Goal: Information Seeking & Learning: Learn about a topic

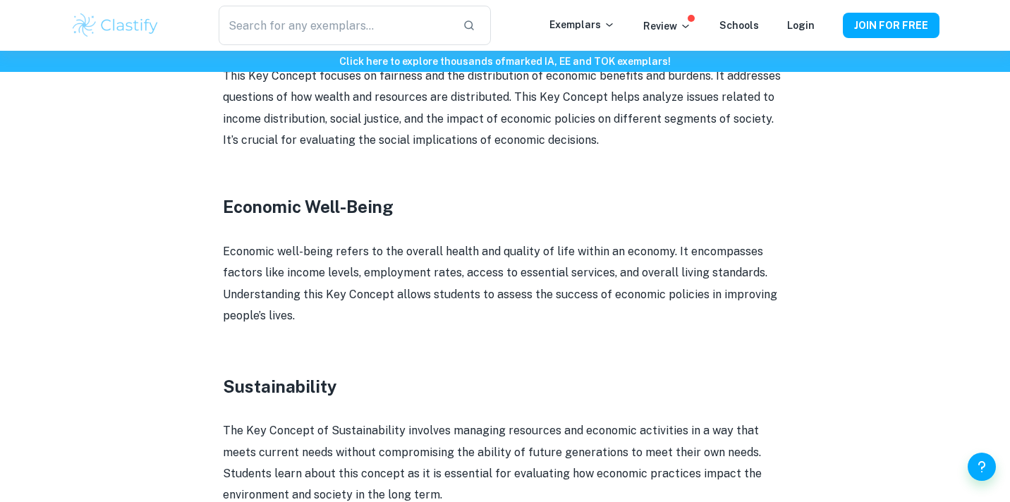
scroll to position [1513, 0]
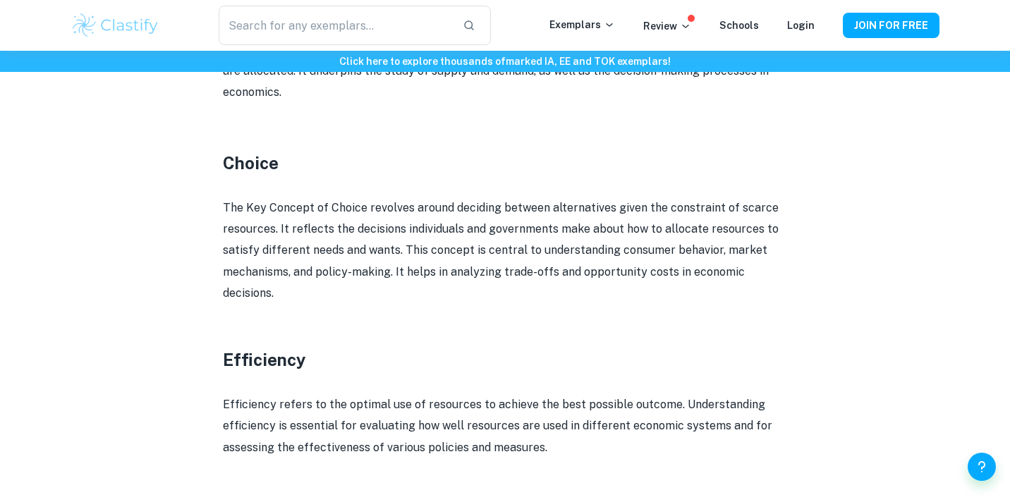
scroll to position [1064, 0]
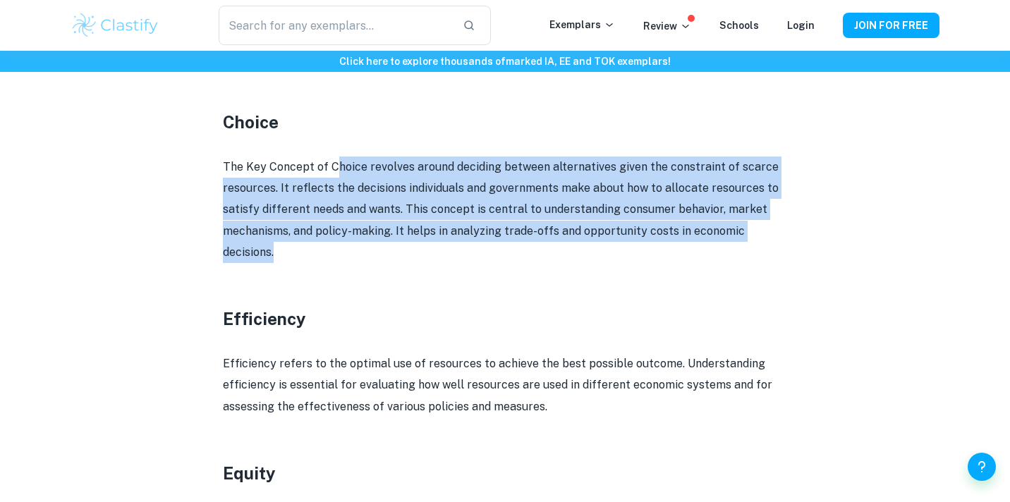
drag, startPoint x: 336, startPoint y: 167, endPoint x: 408, endPoint y: 249, distance: 109.0
click at [408, 249] on p "The Key Concept of Choice revolves around deciding between alternatives given t…" at bounding box center [505, 210] width 564 height 107
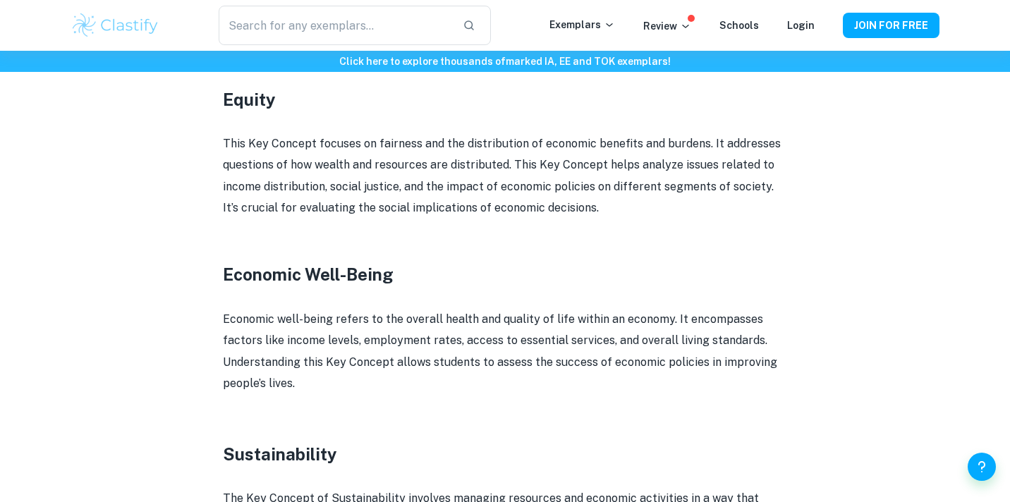
scroll to position [1437, 0]
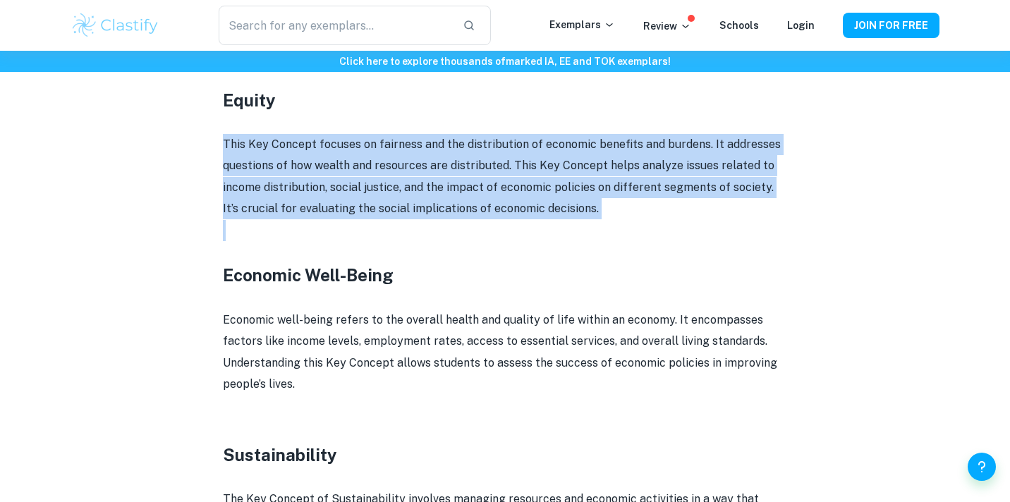
drag, startPoint x: 202, startPoint y: 139, endPoint x: 598, endPoint y: 221, distance: 403.5
click at [598, 221] on div "IB Economics Key Concepts By [PERSON_NAME] • [DATE] Get feedback on your Econom…" at bounding box center [505, 3] width 869 height 2663
click at [598, 221] on p at bounding box center [505, 230] width 564 height 21
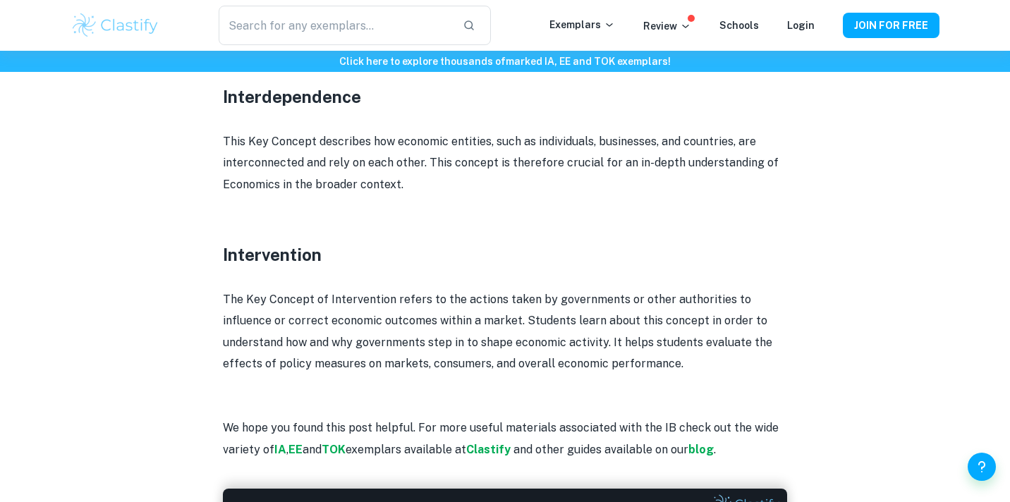
scroll to position [2158, 0]
